Goal: Task Accomplishment & Management: Complete application form

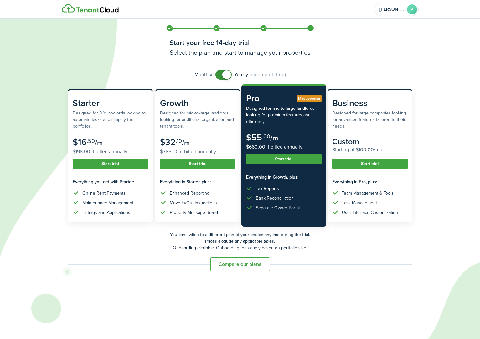
checkbox input "false"
click at [220, 76] on span at bounding box center [223, 75] width 6 height 10
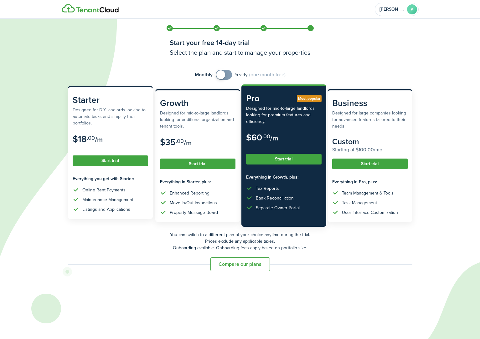
click at [137, 122] on subscription-pricing-card-description "Designed for DIY landlords looking to automate tasks and simplify their portfol…" at bounding box center [110, 117] width 75 height 20
click at [108, 163] on button "Start trial" at bounding box center [110, 161] width 75 height 11
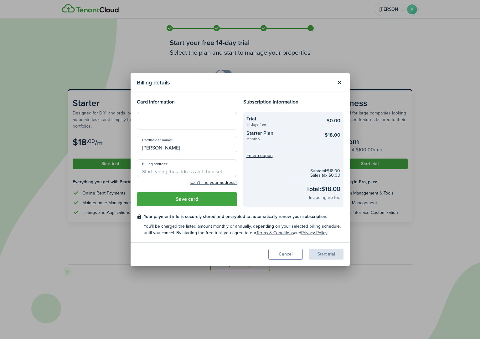
click at [340, 82] on button "Close modal" at bounding box center [339, 82] width 11 height 11
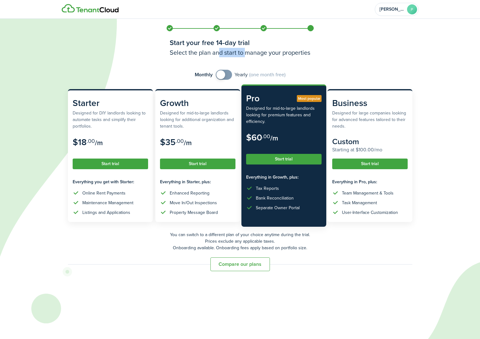
drag, startPoint x: 244, startPoint y: 54, endPoint x: 218, endPoint y: 49, distance: 27.2
click at [219, 48] on h3 "Select the plan and start to manage your properties" at bounding box center [240, 52] width 141 height 9
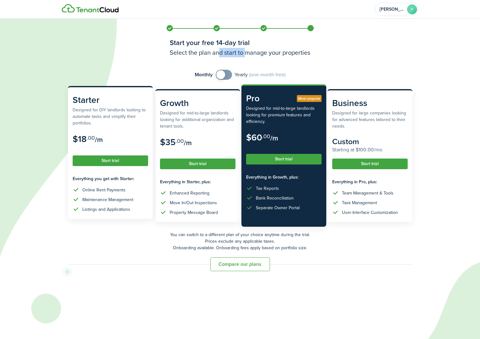
click at [128, 161] on button "Start trial" at bounding box center [110, 161] width 75 height 11
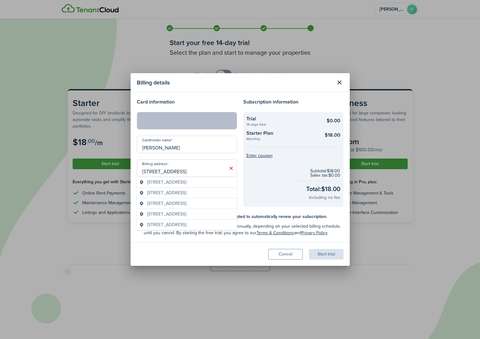
click at [186, 192] on span "[STREET_ADDRESS]" at bounding box center [166, 193] width 39 height 7
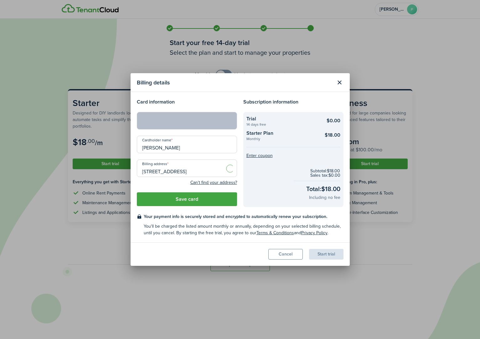
type input "[STREET_ADDRESS]"
click at [179, 201] on button "Save card" at bounding box center [187, 199] width 100 height 14
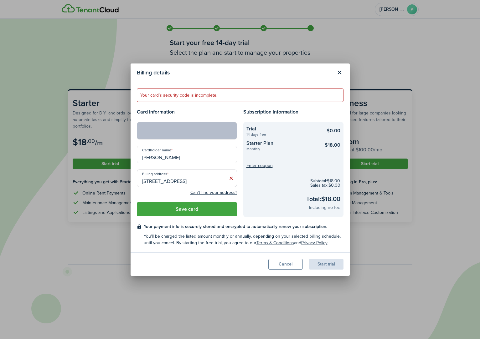
click at [210, 221] on modal-body "Your card’s security code is incomplete. Card information Cardholder name [PERS…" at bounding box center [239, 167] width 219 height 170
click at [205, 212] on button "Save card" at bounding box center [187, 209] width 100 height 14
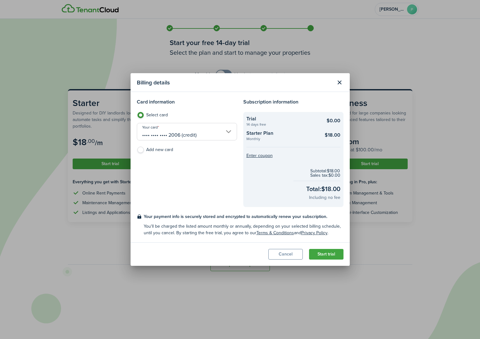
click at [262, 172] on checkout-total "Subtotal: $18.00 Sales tax: $0.00 Total: $18.00 Including no fee" at bounding box center [293, 184] width 94 height 41
click at [318, 258] on button "Start trial" at bounding box center [326, 254] width 34 height 11
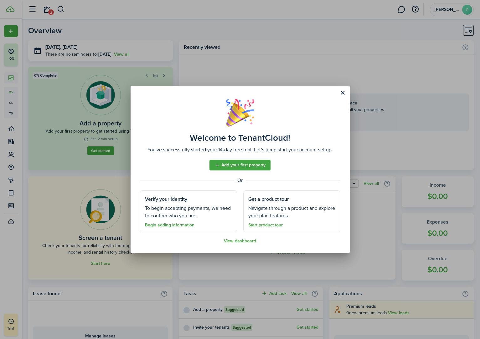
click at [341, 93] on button "Close modal" at bounding box center [342, 93] width 11 height 11
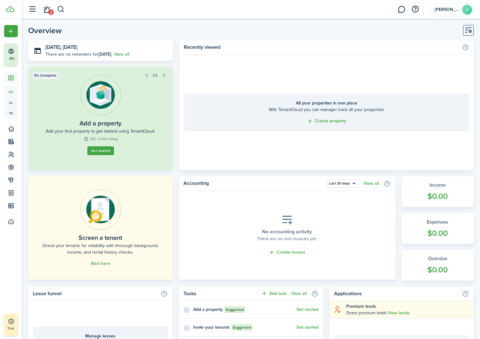
click at [97, 264] on link "Start here" at bounding box center [100, 263] width 19 height 5
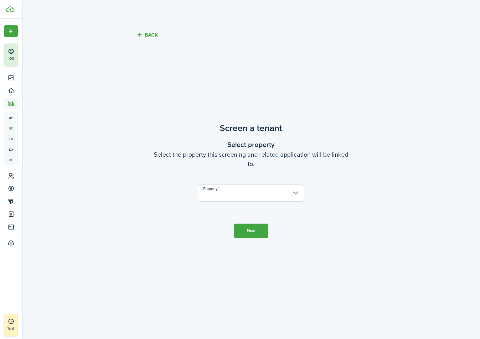
click at [253, 195] on input "Property" at bounding box center [251, 193] width 106 height 18
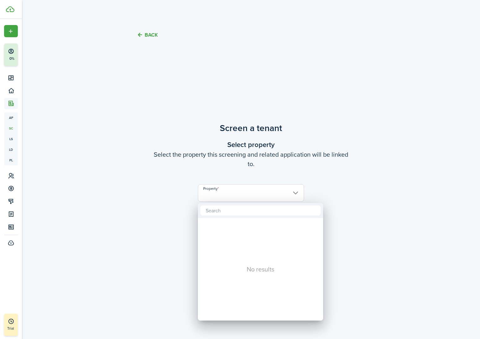
click at [132, 188] on div at bounding box center [240, 169] width 580 height 439
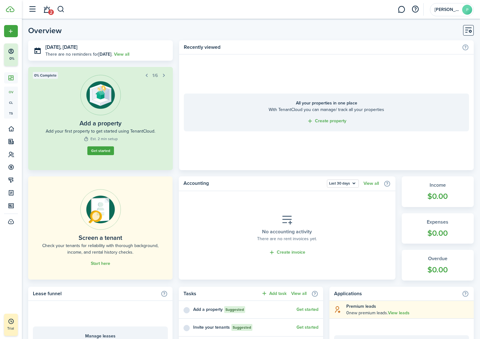
click at [107, 152] on link "Get started" at bounding box center [100, 150] width 27 height 9
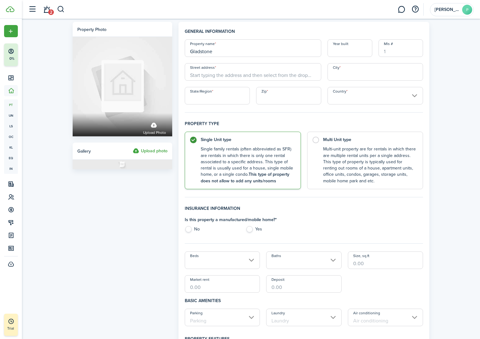
type input "Gladstone"
type input "4"
type input "[STREET_ADDRESS]"
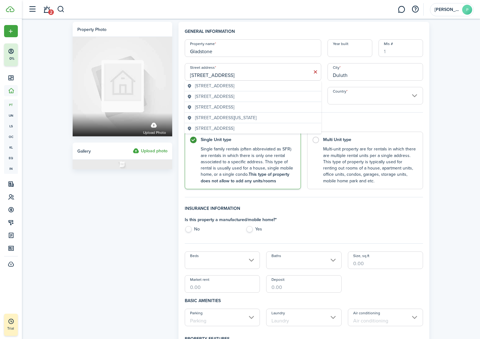
type input "Duluth"
click at [233, 84] on span "[STREET_ADDRESS]" at bounding box center [214, 86] width 39 height 7
type input "MN"
type input "55804"
type input "[GEOGRAPHIC_DATA]"
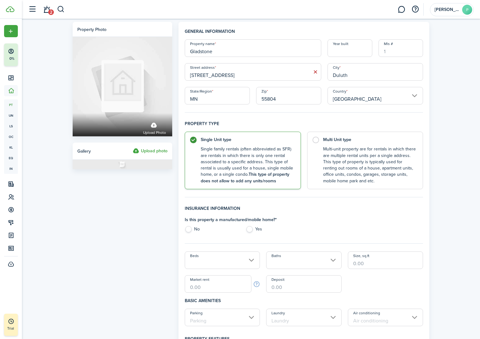
click at [196, 230] on label "No" at bounding box center [212, 230] width 55 height 9
radio input "true"
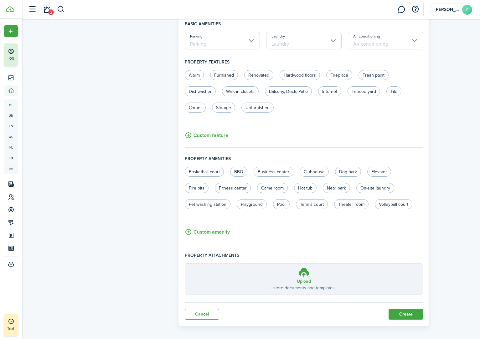
scroll to position [280, 0]
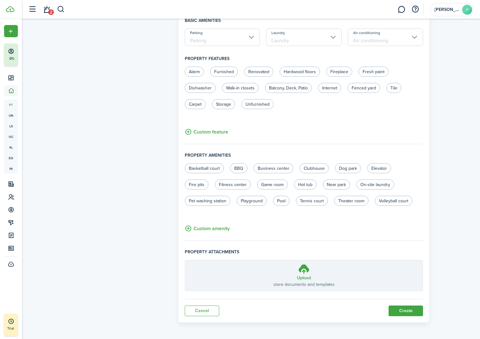
click at [408, 313] on button "Create" at bounding box center [405, 311] width 34 height 11
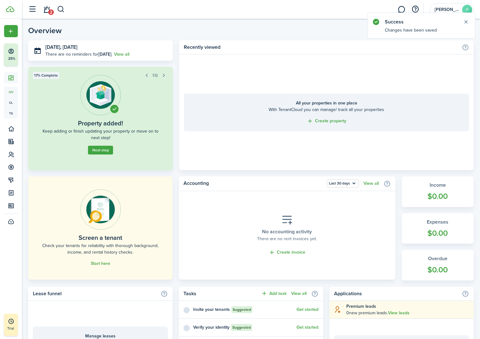
click at [176, 183] on div "Screen a tenant Check your tenants for reliability with thorough background, in…" at bounding box center [250, 228] width 445 height 104
click at [105, 266] on link "Start here" at bounding box center [100, 263] width 19 height 5
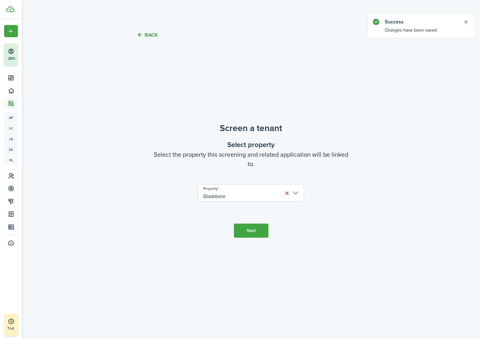
click at [249, 228] on button "Next" at bounding box center [251, 231] width 34 height 14
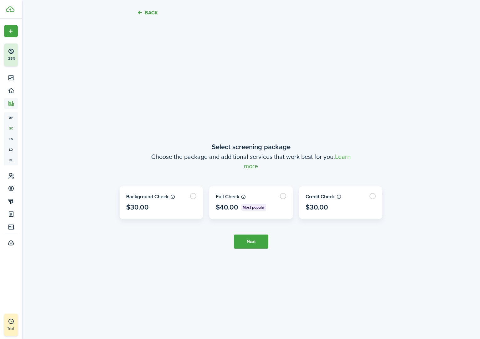
scroll to position [291, 0]
click at [191, 195] on label at bounding box center [161, 202] width 83 height 32
radio input "true"
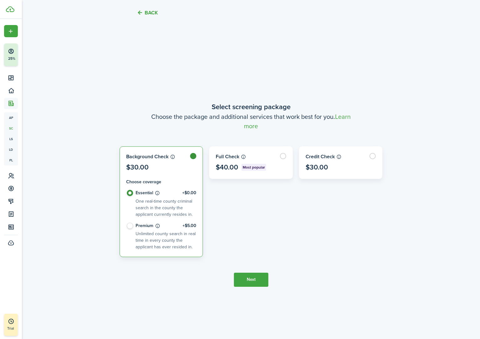
click at [130, 228] on label "Premium +$5.00 Unlimited county search in real time in every county the applica…" at bounding box center [161, 237] width 70 height 28
radio input "false"
radio input "true"
click at [258, 280] on button "Next" at bounding box center [251, 280] width 34 height 14
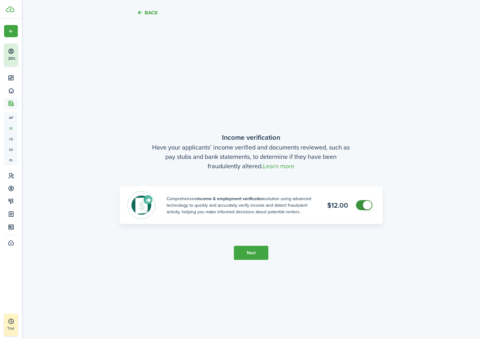
scroll to position [630, 0]
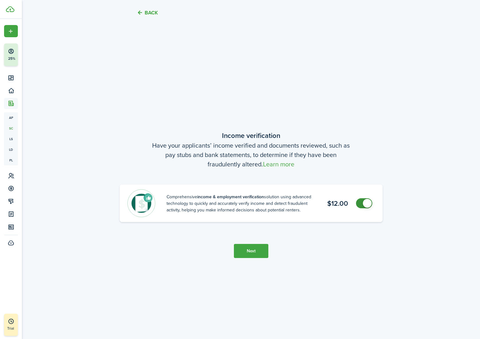
checkbox input "false"
click at [363, 206] on span at bounding box center [367, 203] width 9 height 9
click at [251, 252] on button "Next" at bounding box center [251, 251] width 34 height 14
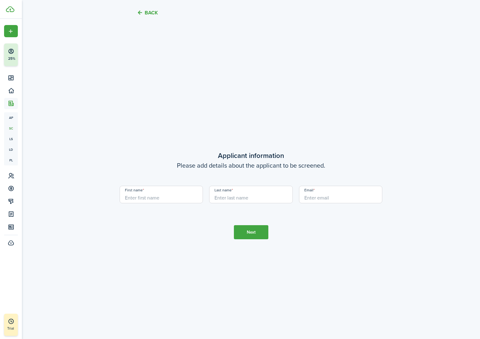
scroll to position [969, 0]
type input "Caden"
type input "[PERSON_NAME]"
type input "[PERSON_NAME][EMAIL_ADDRESS][DOMAIN_NAME]"
click at [258, 230] on button "Next" at bounding box center [251, 232] width 34 height 14
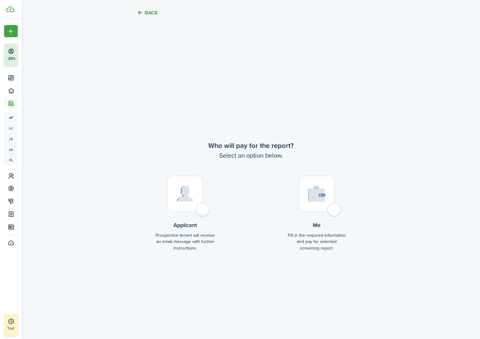
scroll to position [1309, 0]
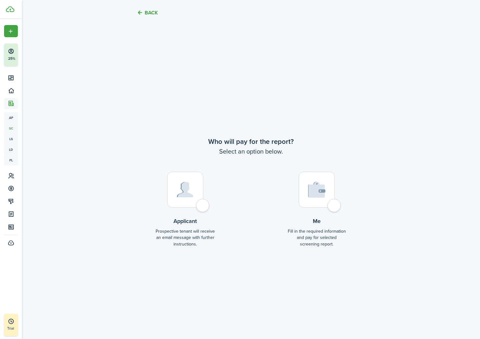
click at [331, 208] on div at bounding box center [317, 190] width 36 height 36
radio input "true"
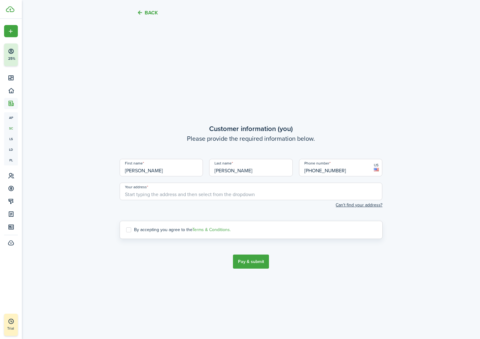
scroll to position [1648, 0]
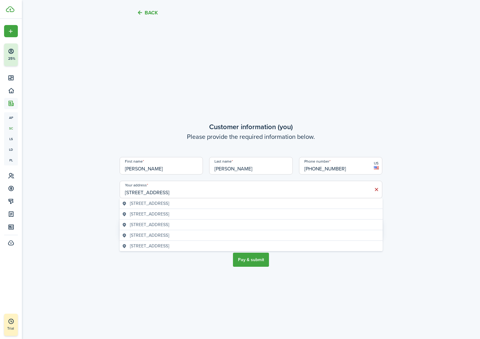
click at [157, 215] on span "[STREET_ADDRESS]" at bounding box center [149, 214] width 39 height 7
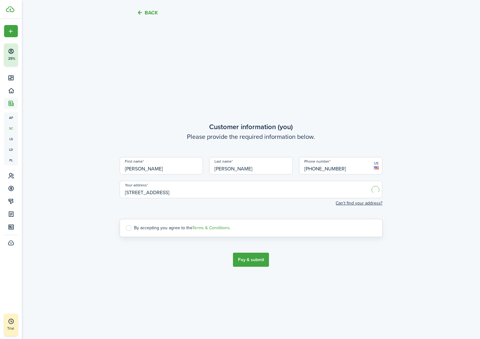
type input "[STREET_ADDRESS]"
click at [129, 228] on label "By accepting you agree to the Terms & Conditions." at bounding box center [178, 228] width 105 height 5
click at [126, 228] on input "By accepting you agree to the Terms & Conditions." at bounding box center [126, 228] width 0 height 0
checkbox input "true"
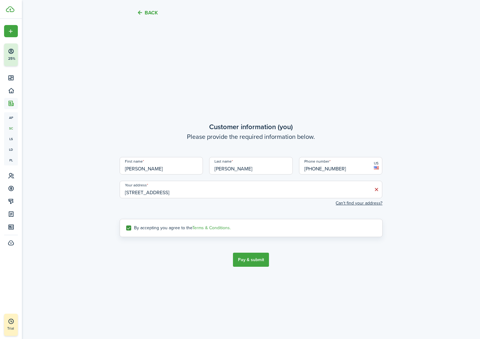
click at [251, 263] on button "Pay & submit" at bounding box center [251, 260] width 36 height 14
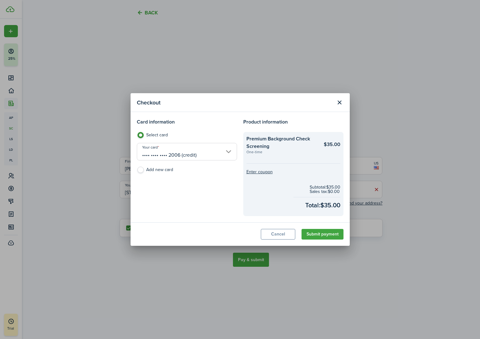
click at [334, 234] on button "Submit payment" at bounding box center [322, 234] width 42 height 11
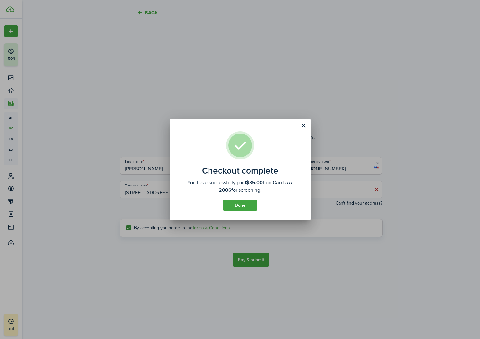
click at [248, 208] on button "Done" at bounding box center [240, 205] width 34 height 11
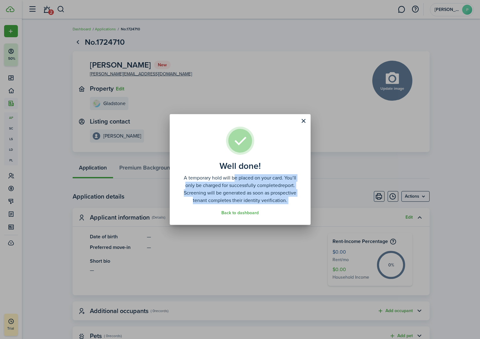
drag, startPoint x: 246, startPoint y: 208, endPoint x: 232, endPoint y: 180, distance: 31.5
click at [232, 180] on assembled-view "Well done! A temporary hold will be placed on your card. You’ll only be charged…" at bounding box center [240, 169] width 141 height 110
click at [225, 180] on assembled-view-description "A temporary hold will be placed on your card. You’ll only be charged for succes…" at bounding box center [240, 189] width 122 height 30
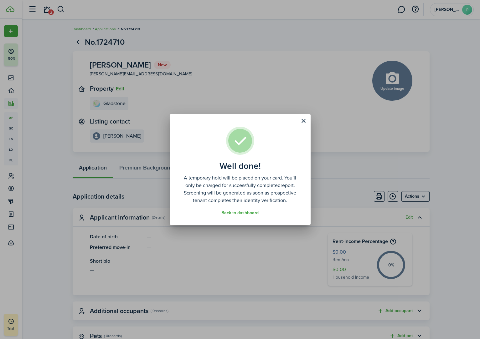
click at [249, 213] on link "Back to dashboard" at bounding box center [239, 213] width 37 height 5
